Goal: Information Seeking & Learning: Learn about a topic

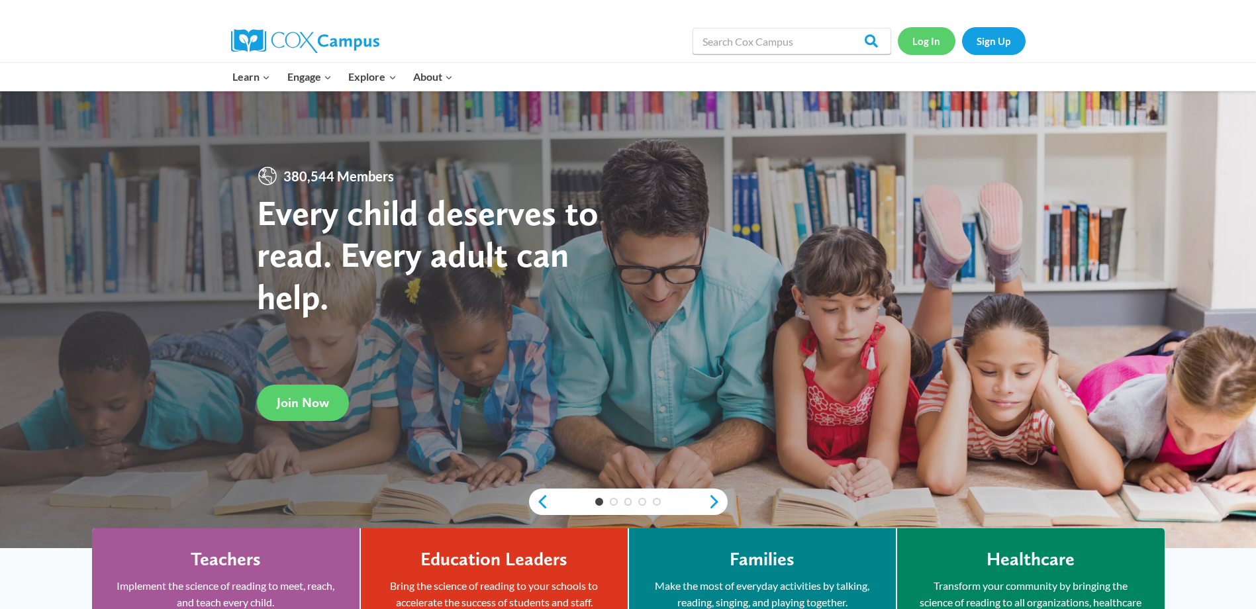
click at [925, 44] on link "Log In" at bounding box center [927, 40] width 58 height 27
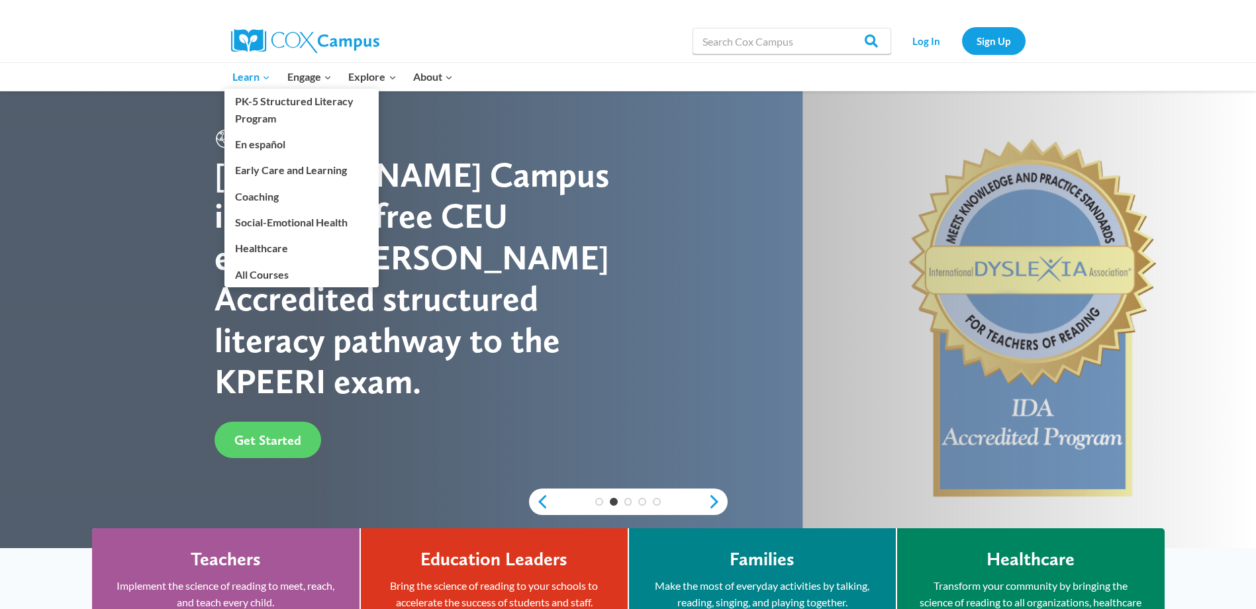
click at [254, 81] on span "Learn Expand" at bounding box center [251, 76] width 38 height 17
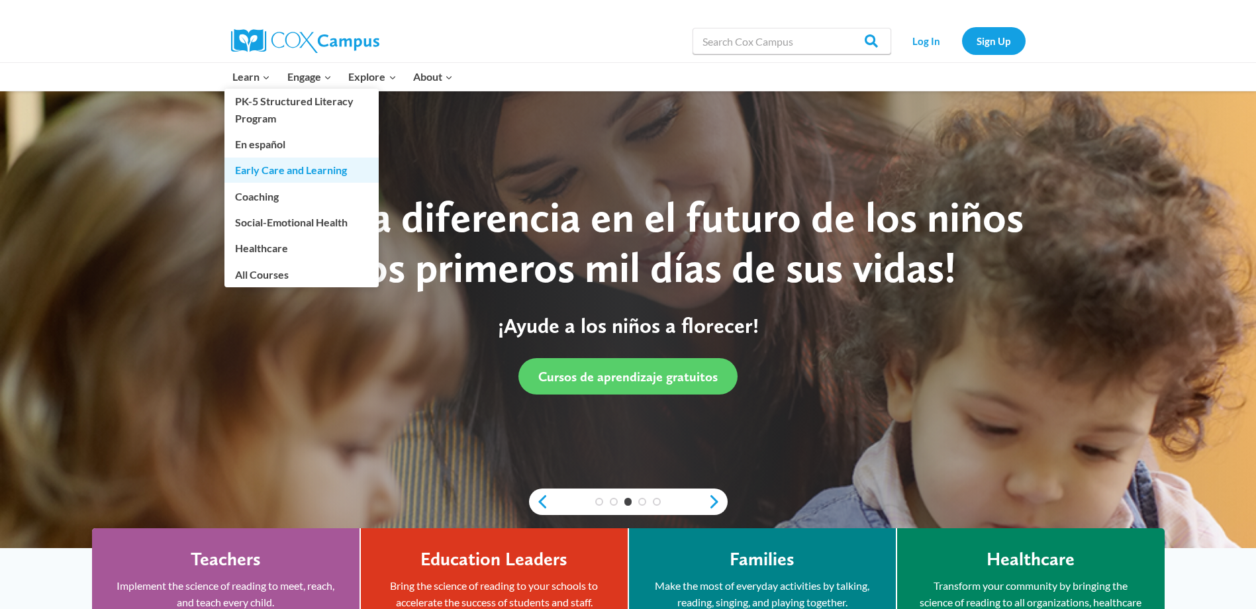
click at [272, 172] on link "Early Care and Learning" at bounding box center [301, 170] width 154 height 25
